Goal: Information Seeking & Learning: Learn about a topic

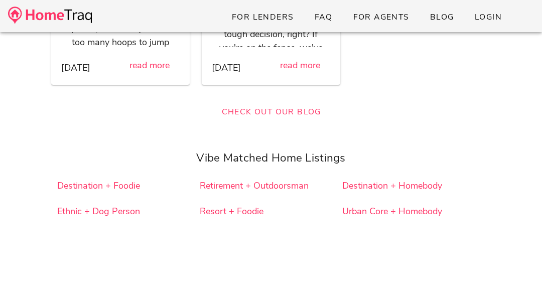
scroll to position [10832, 0]
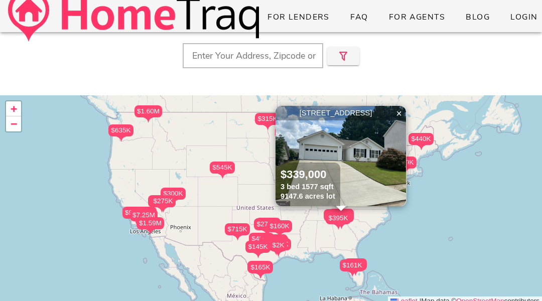
scroll to position [109, 0]
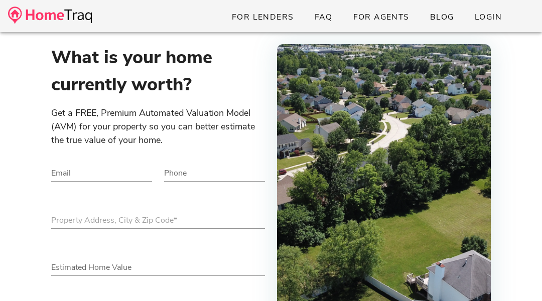
scroll to position [779, 0]
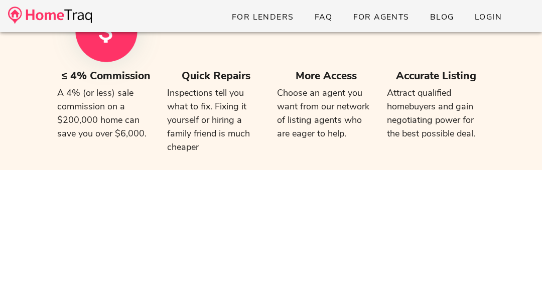
scroll to position [779, 0]
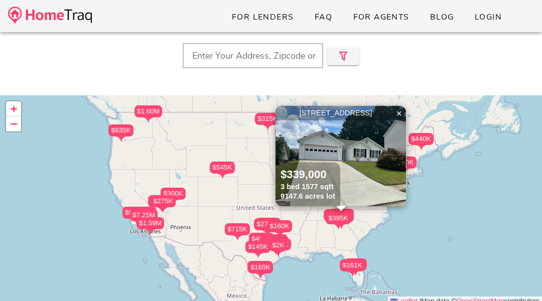
scroll to position [109, 0]
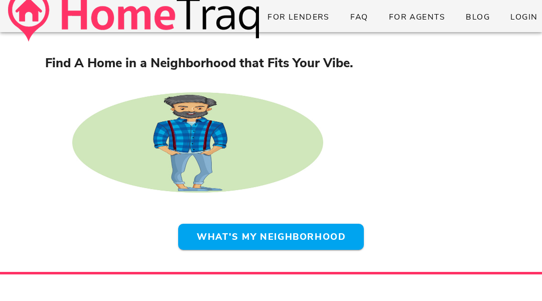
scroll to position [50, 0]
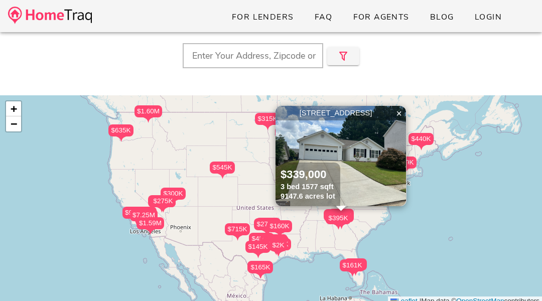
scroll to position [109, 0]
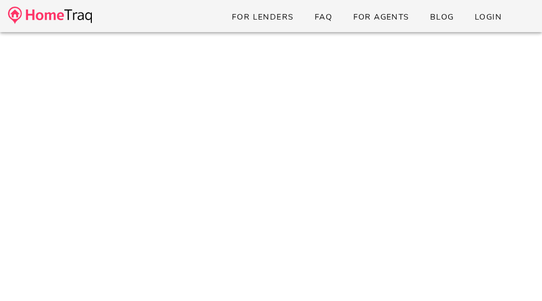
scroll to position [131, 0]
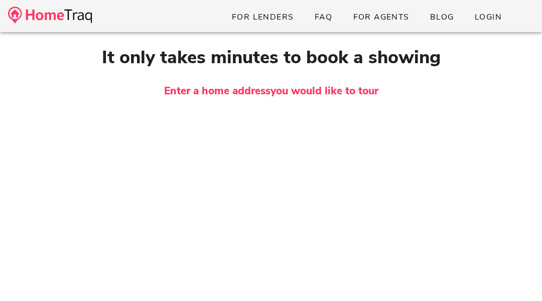
scroll to position [131, 0]
